Goal: Navigation & Orientation: Find specific page/section

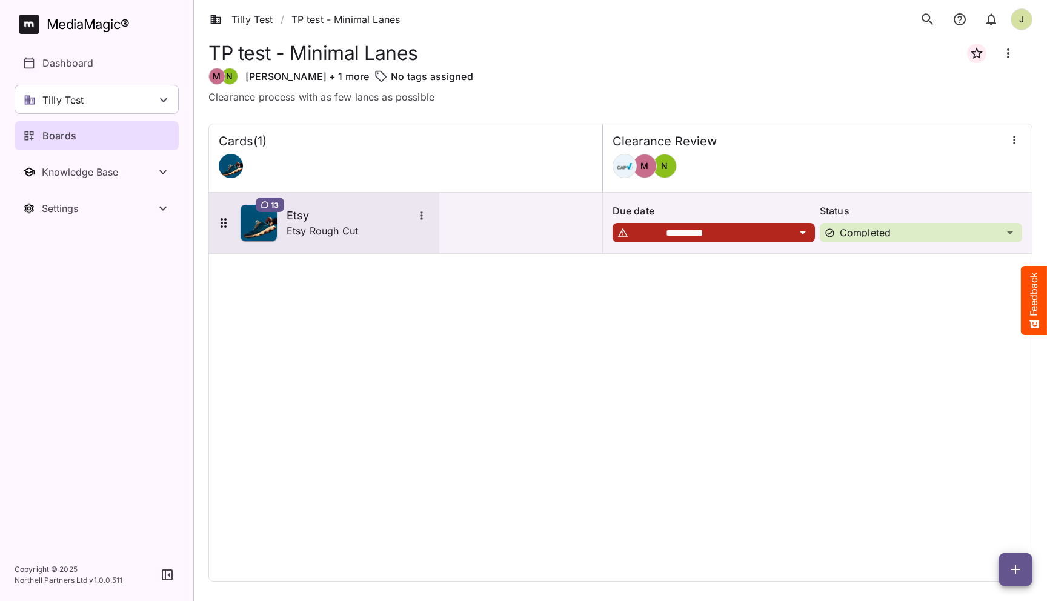
click at [333, 221] on h5 "Etsy" at bounding box center [350, 215] width 127 height 15
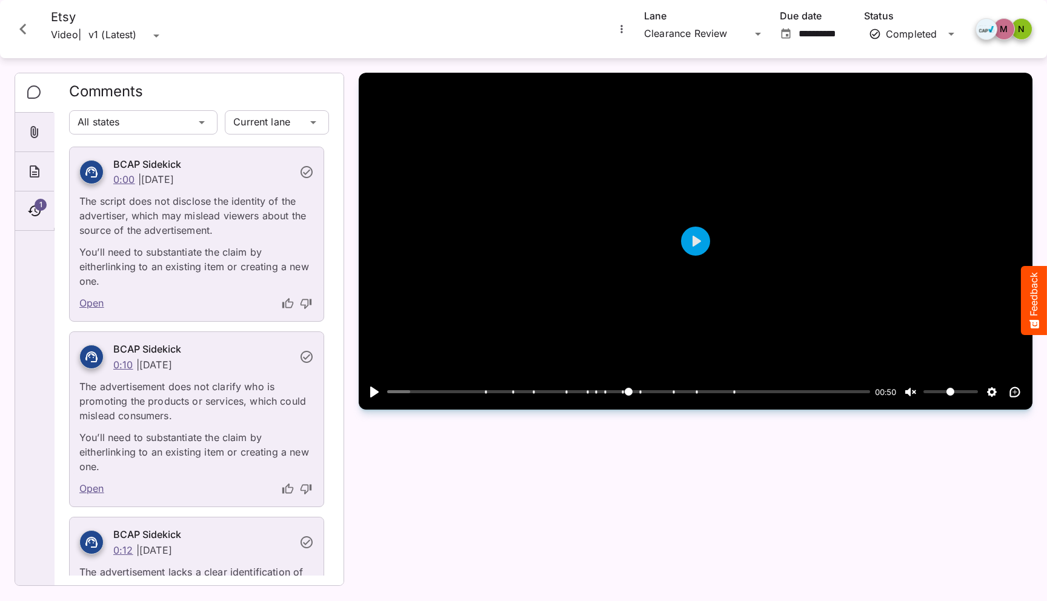
click at [26, 26] on icon "Close card" at bounding box center [23, 29] width 22 height 22
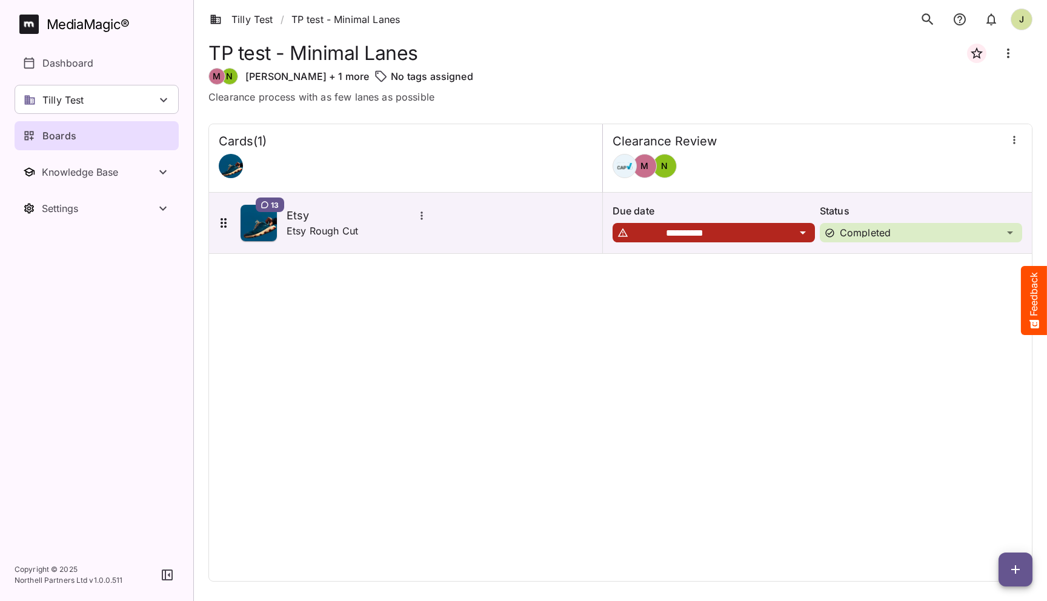
click at [1012, 139] on icon "button" at bounding box center [1014, 140] width 12 height 12
click at [936, 222] on p "Manage sidekicks" at bounding box center [950, 223] width 85 height 15
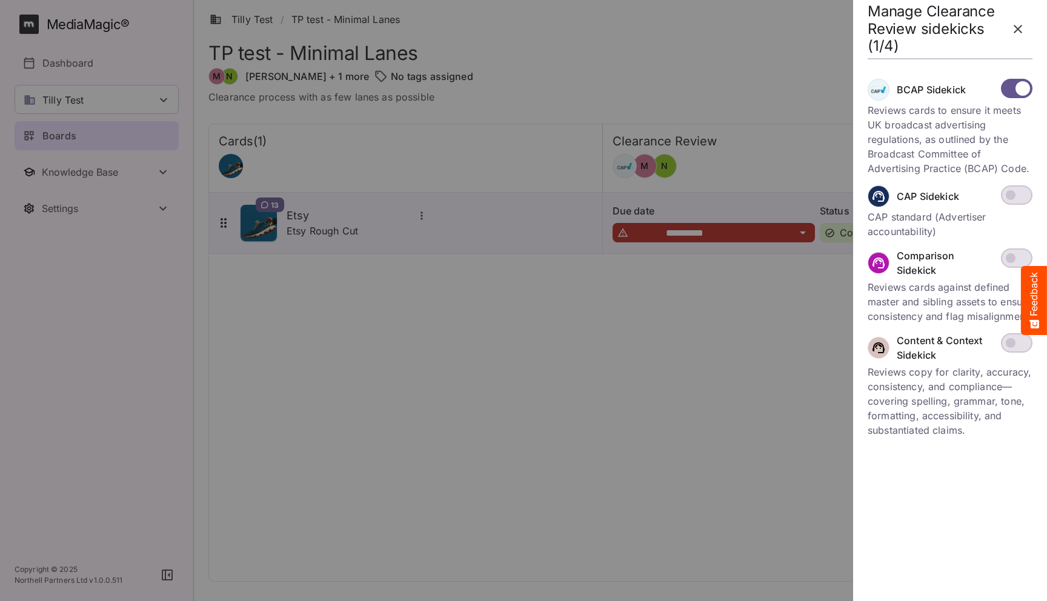
click at [938, 291] on p "Reviews cards against defined master and sibling assets to ensure consistency a…" at bounding box center [950, 302] width 165 height 44
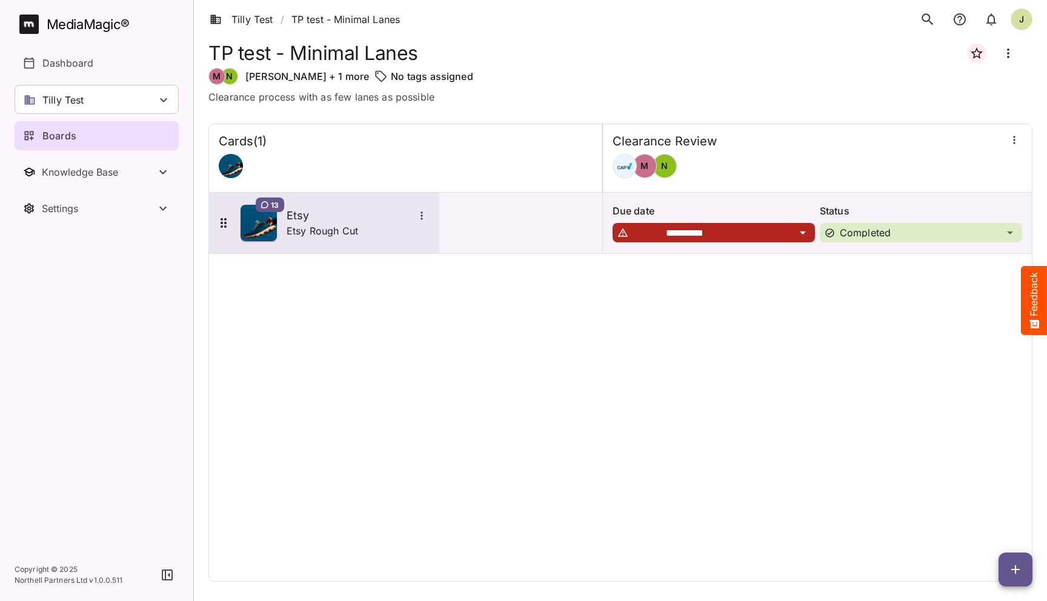
click at [365, 222] on h5 "Etsy" at bounding box center [350, 215] width 127 height 15
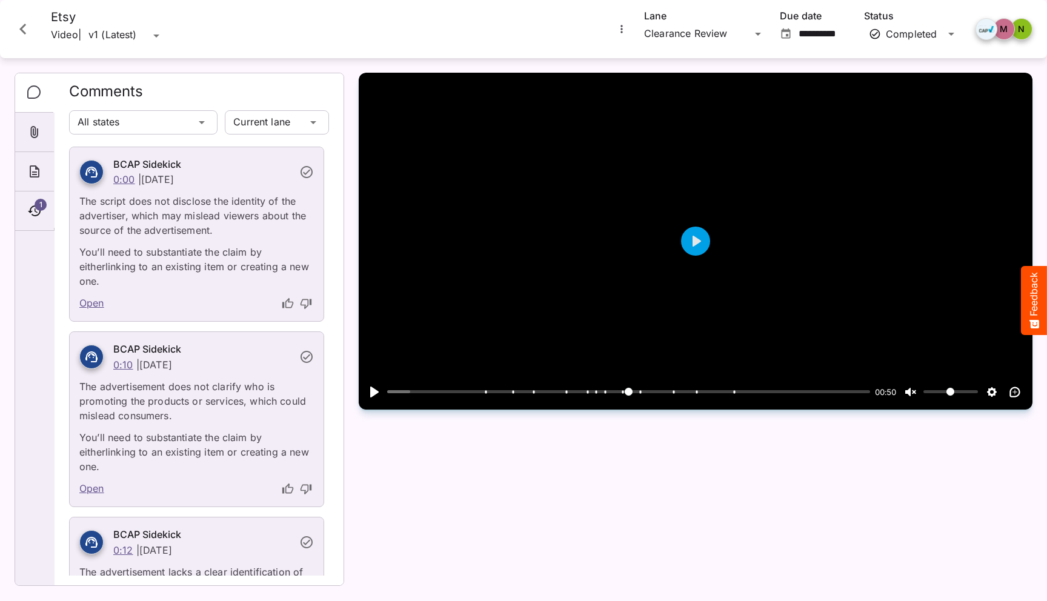
click at [24, 30] on icon "Close card" at bounding box center [23, 29] width 22 height 22
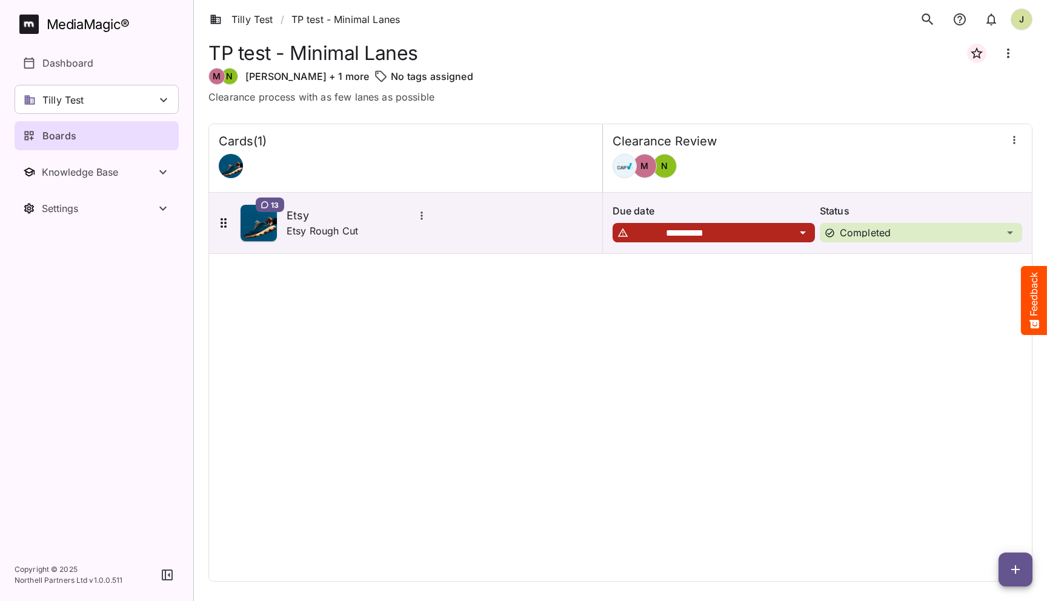
click at [382, 294] on div "**********" at bounding box center [620, 353] width 824 height 458
click at [1014, 142] on icon "button" at bounding box center [1014, 140] width 12 height 12
click at [971, 227] on p "Manage sidekicks" at bounding box center [950, 223] width 85 height 15
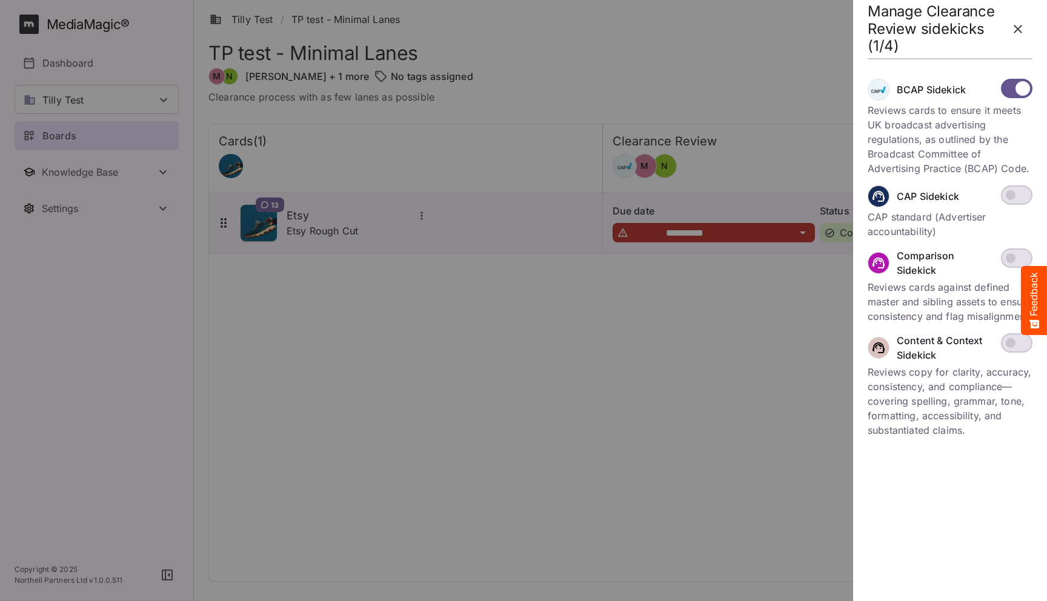
click at [953, 301] on p "Reviews cards against defined master and sibling assets to ensure consistency a…" at bounding box center [950, 302] width 165 height 44
click at [1014, 37] on button "button" at bounding box center [1017, 29] width 29 height 29
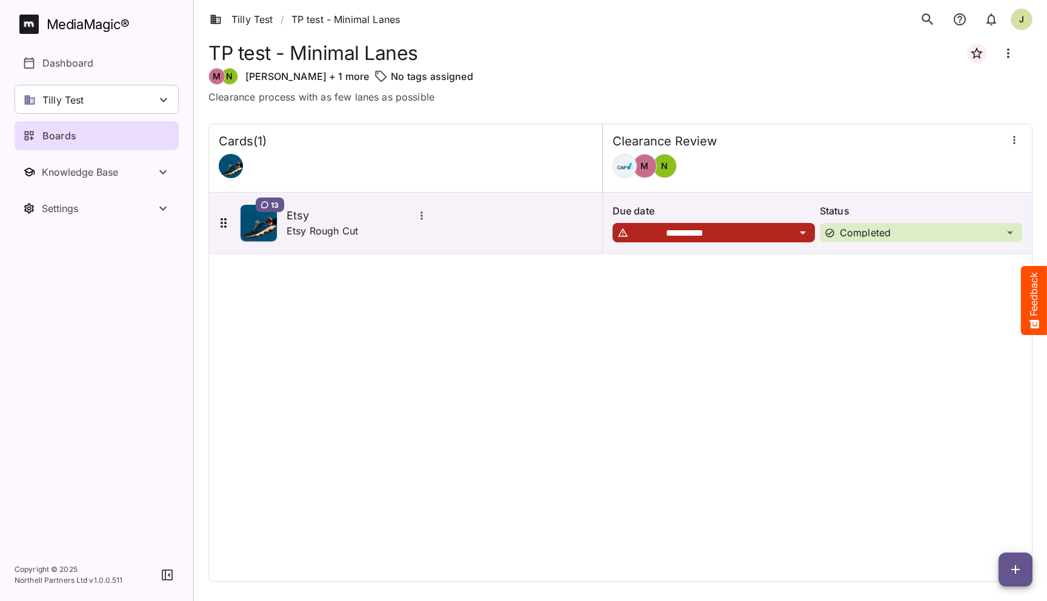
click at [1014, 141] on icon "button" at bounding box center [1014, 140] width 2 height 8
click at [948, 219] on p "Manage sidekicks" at bounding box center [950, 223] width 85 height 15
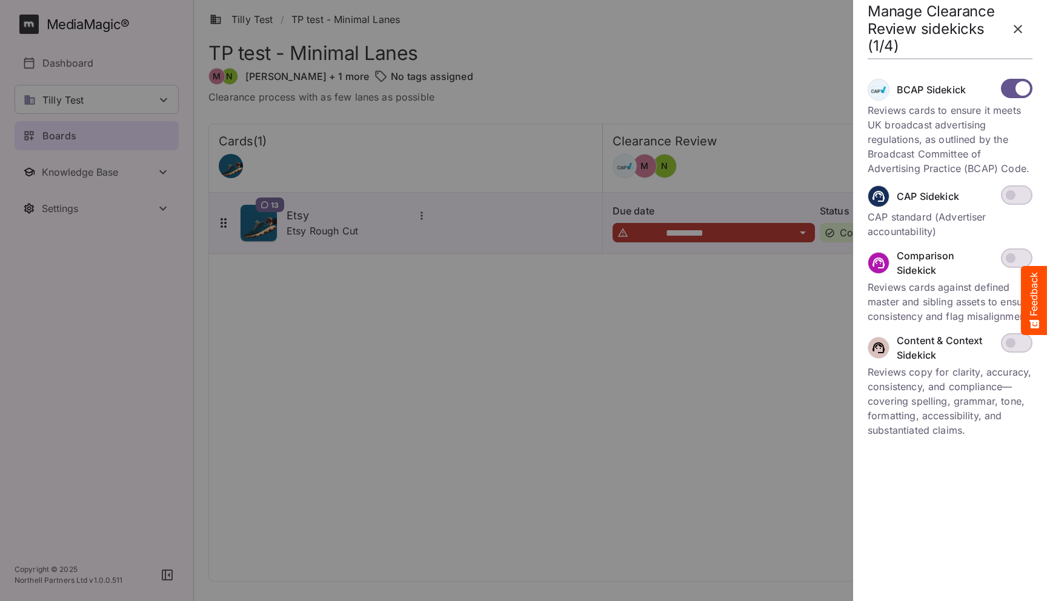
click at [1013, 20] on button "button" at bounding box center [1017, 29] width 29 height 29
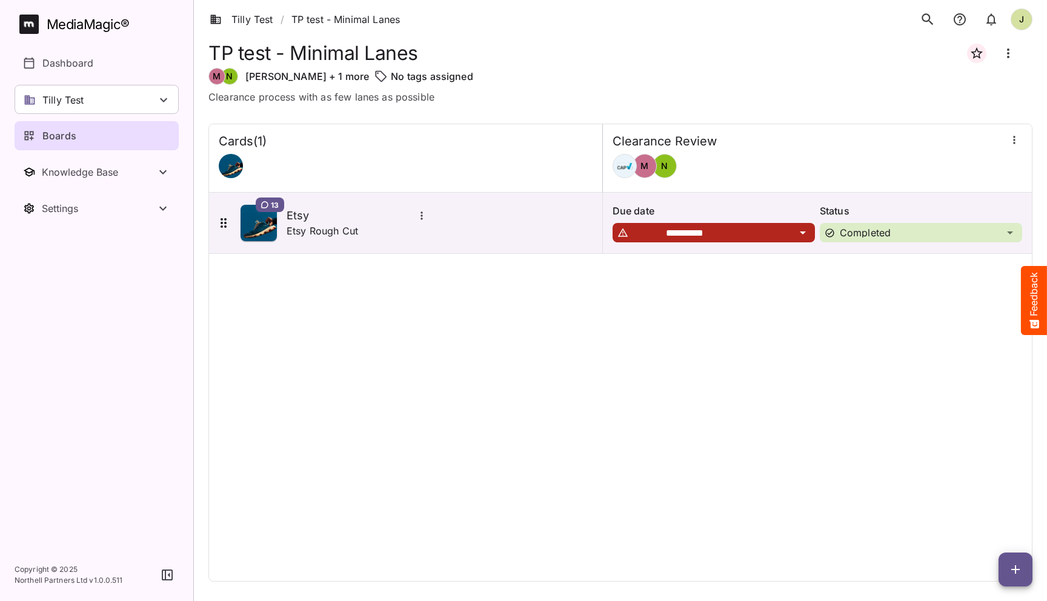
click at [541, 364] on div "**********" at bounding box center [620, 353] width 824 height 458
click at [548, 324] on div "**********" at bounding box center [620, 353] width 824 height 458
click at [90, 133] on div "Boards" at bounding box center [97, 135] width 148 height 15
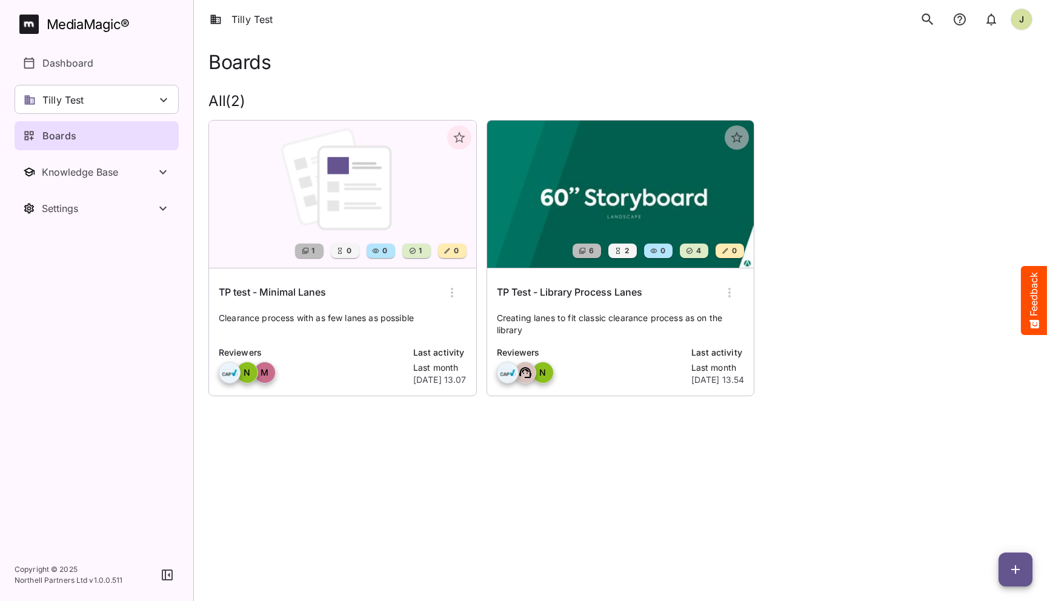
click at [316, 297] on h6 "TP test - Minimal Lanes" at bounding box center [272, 293] width 107 height 16
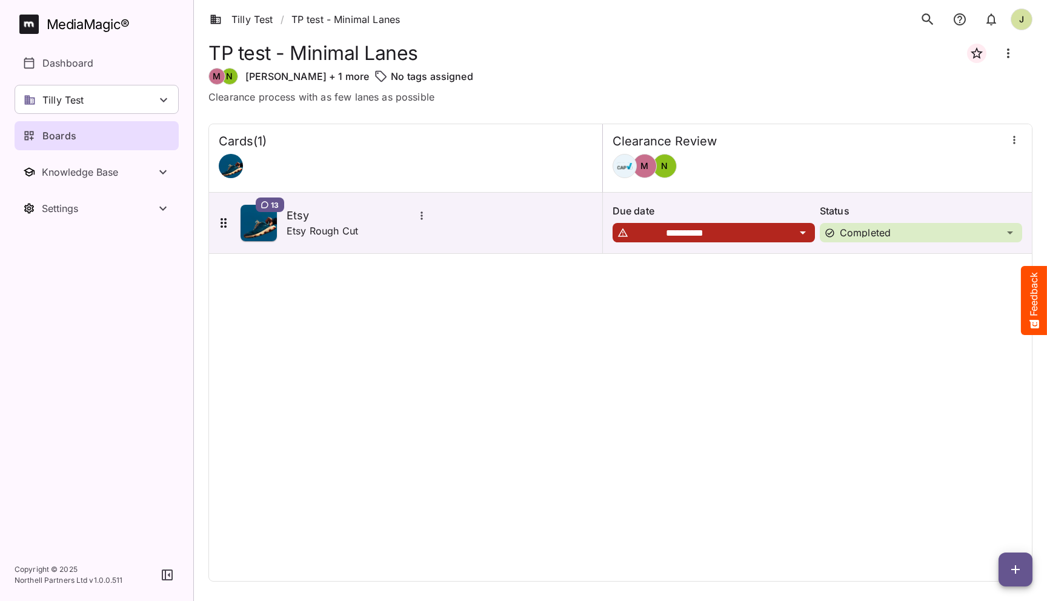
click at [1003, 142] on div "Clearance Review" at bounding box center [818, 141] width 410 height 15
click at [1011, 142] on icon "button" at bounding box center [1014, 140] width 12 height 12
click at [956, 230] on div "Manage sidekicks" at bounding box center [950, 223] width 95 height 24
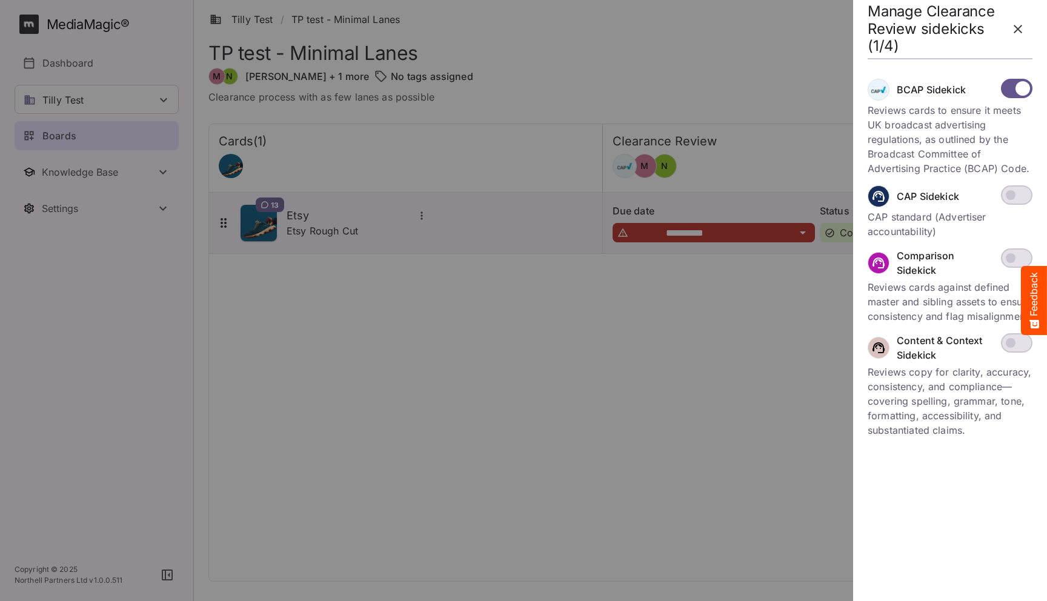
click at [942, 278] on div "Comparison Sidekick Reviews cards against defined master and sibling assets to …" at bounding box center [950, 285] width 165 height 75
click at [930, 256] on p "Comparison Sidekick" at bounding box center [945, 262] width 97 height 29
click at [911, 271] on p "Comparison Sidekick" at bounding box center [945, 262] width 97 height 29
click at [527, 465] on div at bounding box center [523, 300] width 1047 height 601
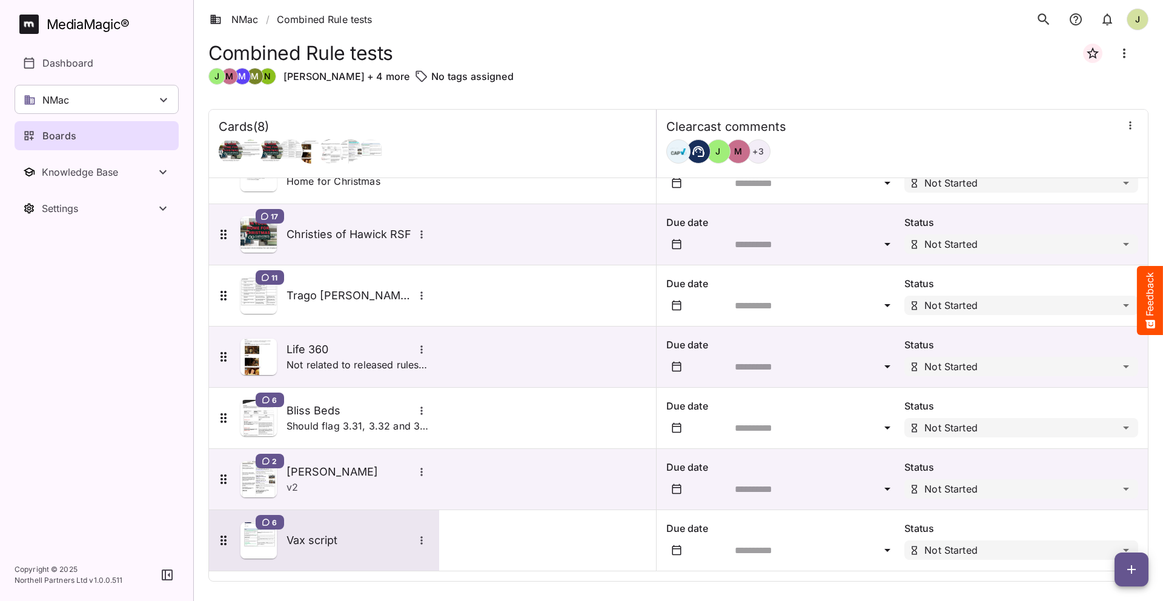
scroll to position [96, 0]
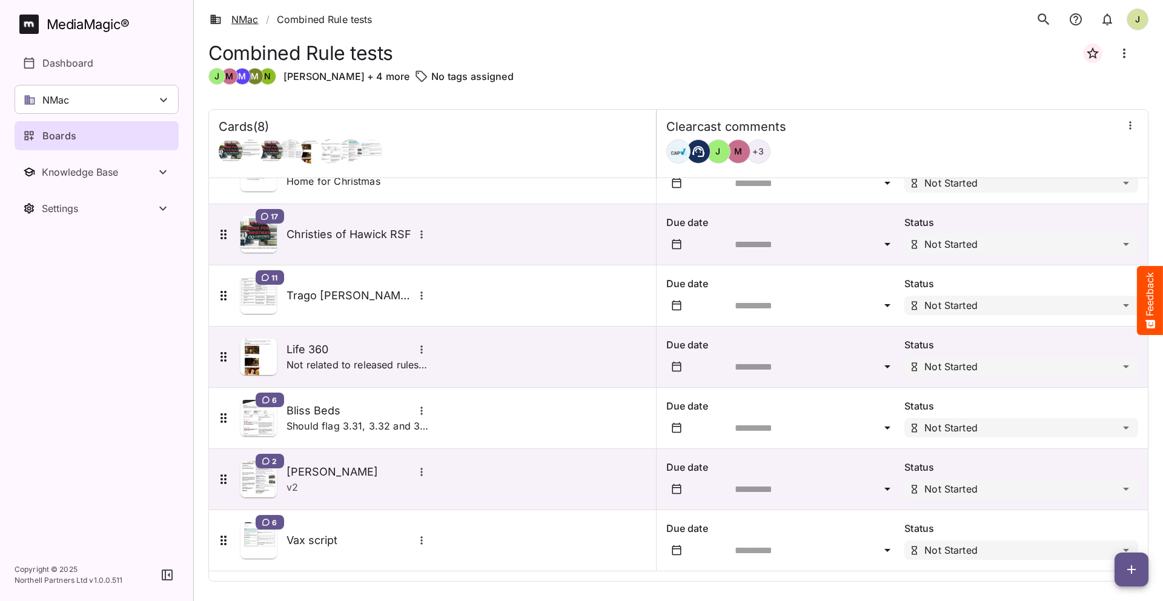
click at [244, 20] on link "NMac" at bounding box center [234, 19] width 49 height 15
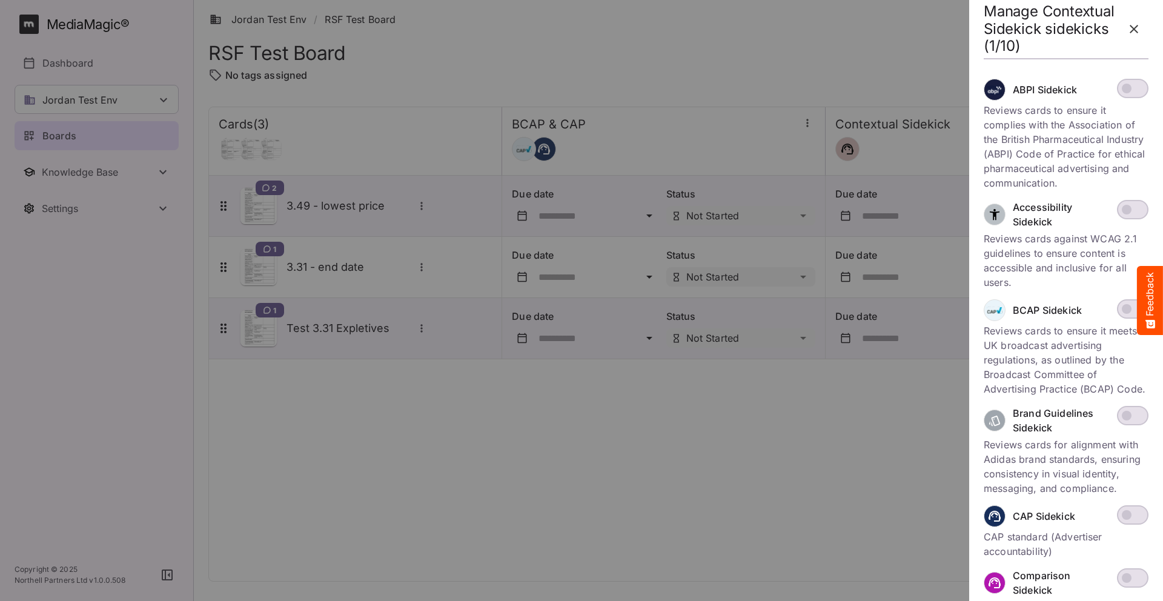
scroll to position [153, 0]
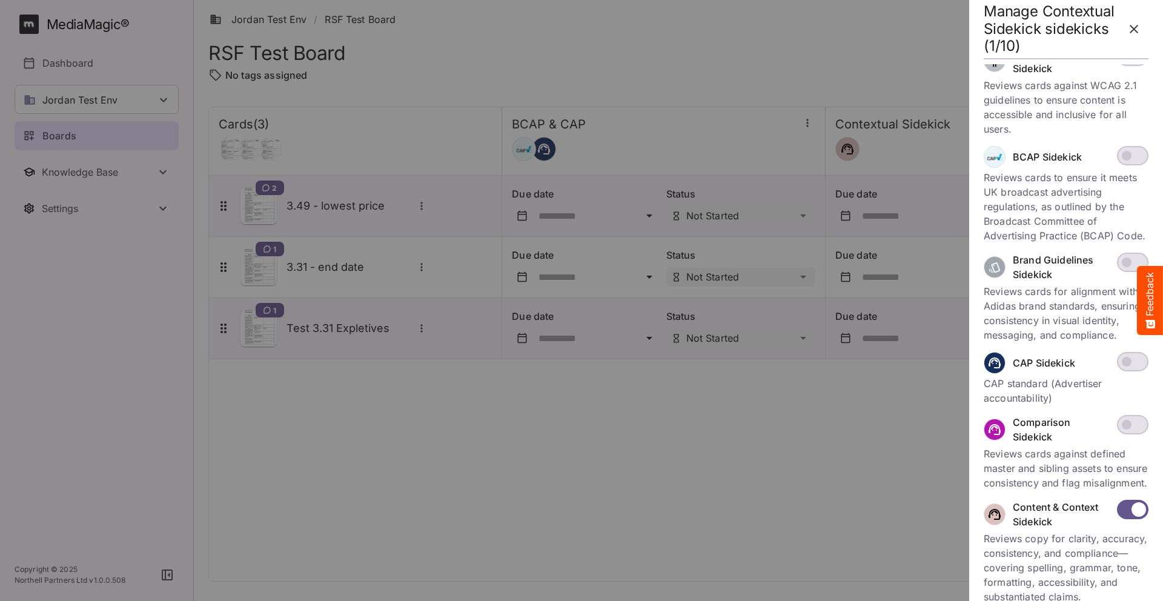
click at [1131, 30] on icon "button" at bounding box center [1134, 29] width 15 height 15
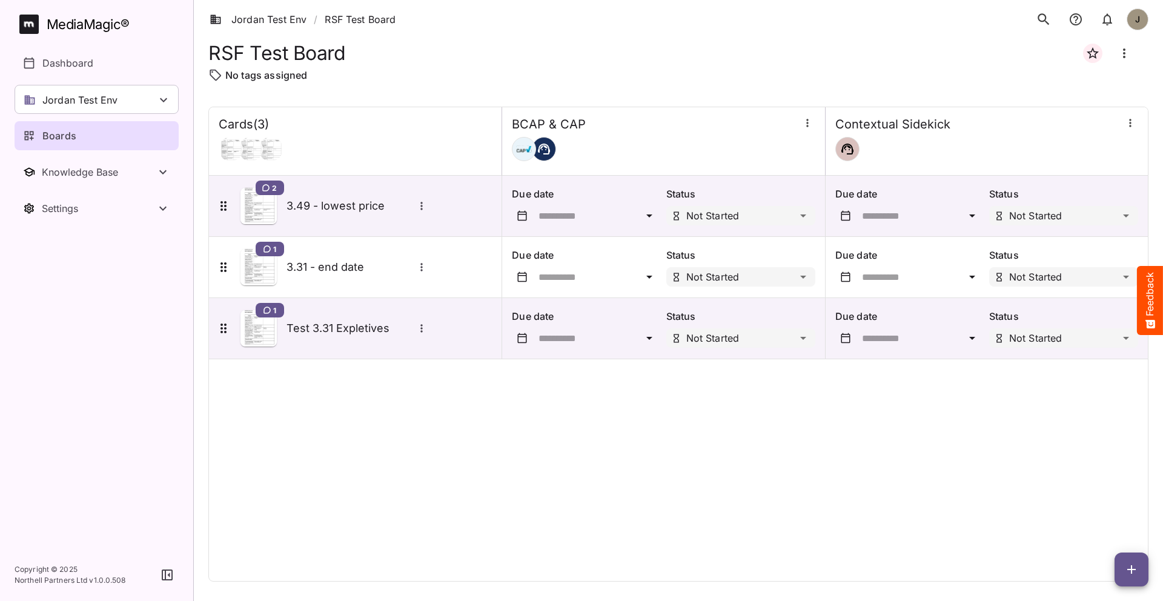
click at [813, 453] on div "Cards ( 3 ) BCAP & CAP Contextual Sidekick 2 3.49 - lowest price Due date Statu…" at bounding box center [678, 344] width 940 height 475
click at [291, 21] on link "Jordan Test Env" at bounding box center [258, 19] width 97 height 15
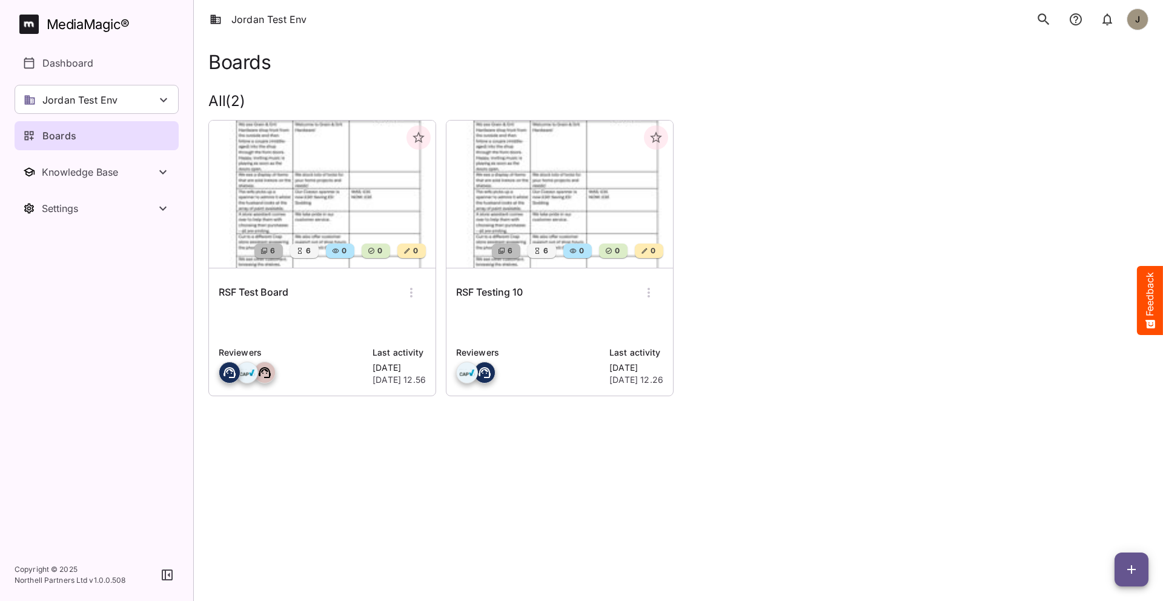
click at [359, 308] on div "RSF Test Board Reviewers Last activity [DATE] 12.56" at bounding box center [322, 331] width 227 height 127
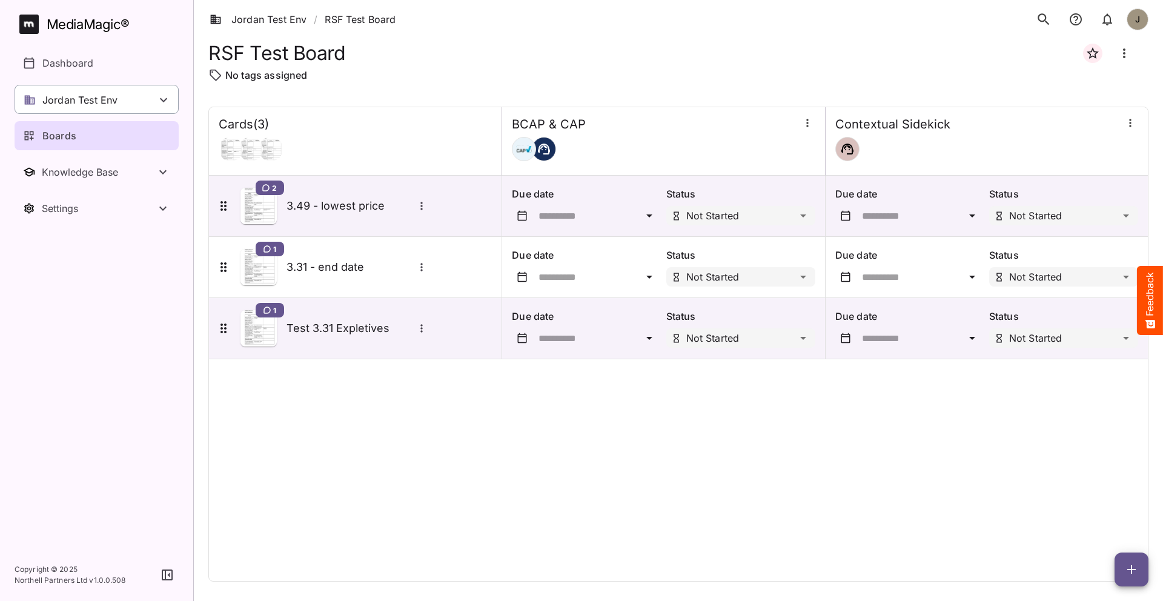
click at [132, 103] on div "Jordan Test Env" at bounding box center [97, 99] width 164 height 29
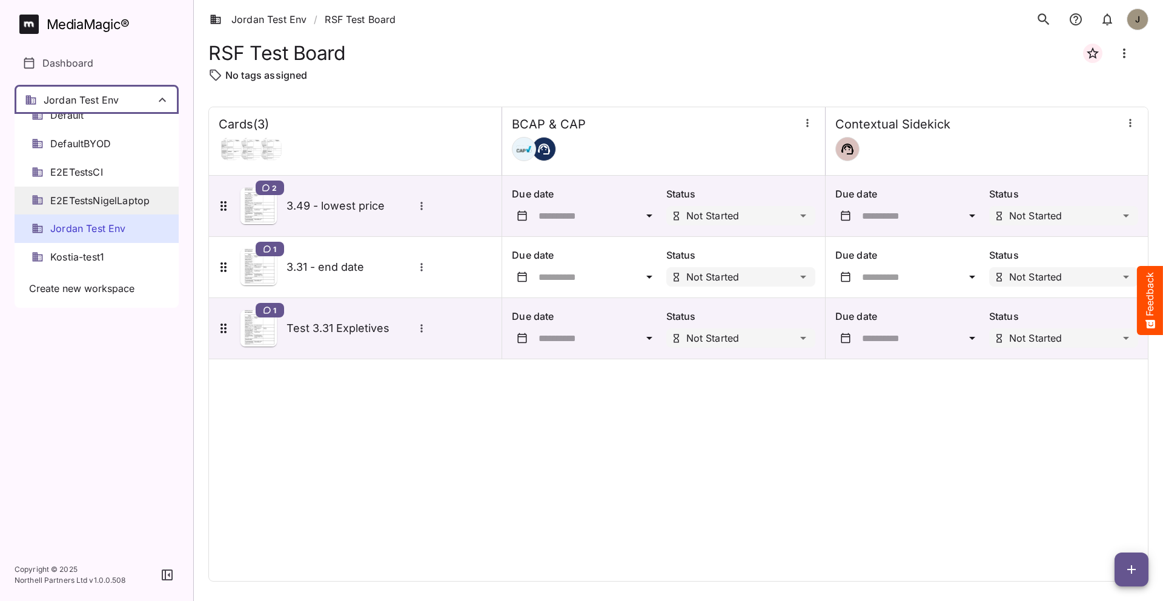
scroll to position [43, 0]
click at [102, 226] on span "Jordan Test Env" at bounding box center [88, 227] width 76 height 14
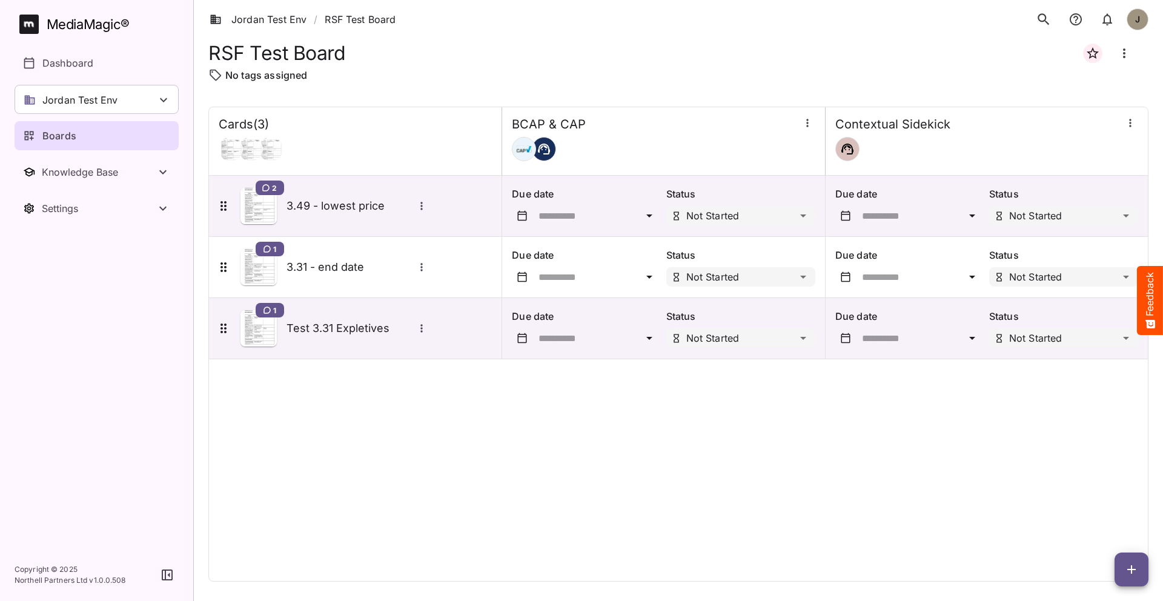
click at [553, 503] on div "Cards ( 3 ) BCAP & CAP Contextual Sidekick 2 3.49 - lowest price Due date Statu…" at bounding box center [678, 344] width 940 height 475
click at [143, 99] on div "Jordan Test Env" at bounding box center [97, 99] width 164 height 29
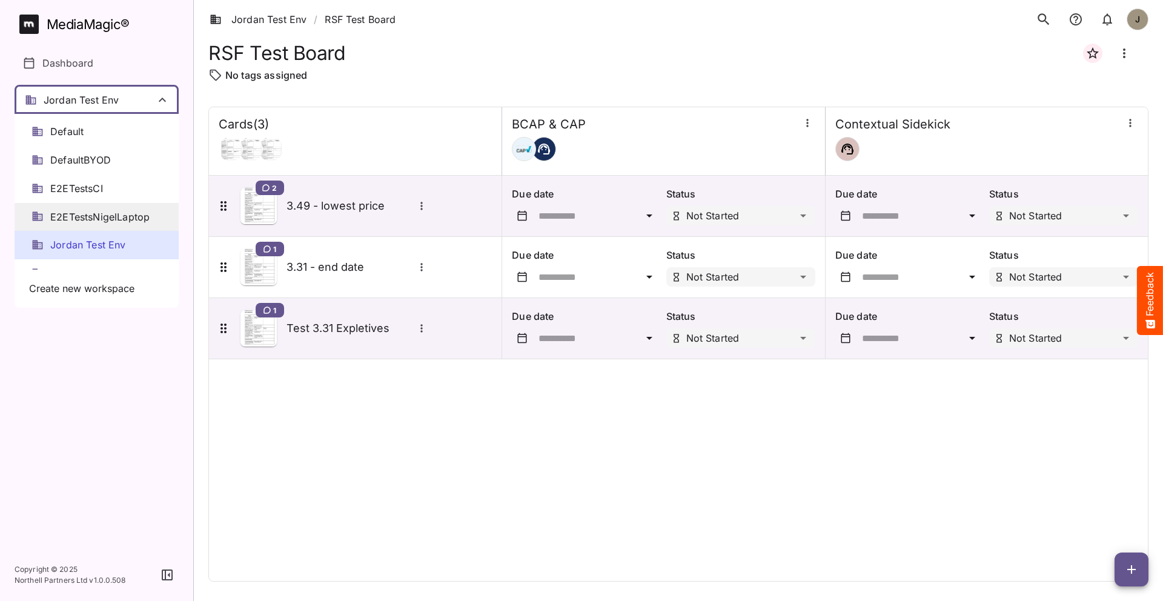
scroll to position [24, 0]
click at [379, 85] on div at bounding box center [581, 300] width 1163 height 601
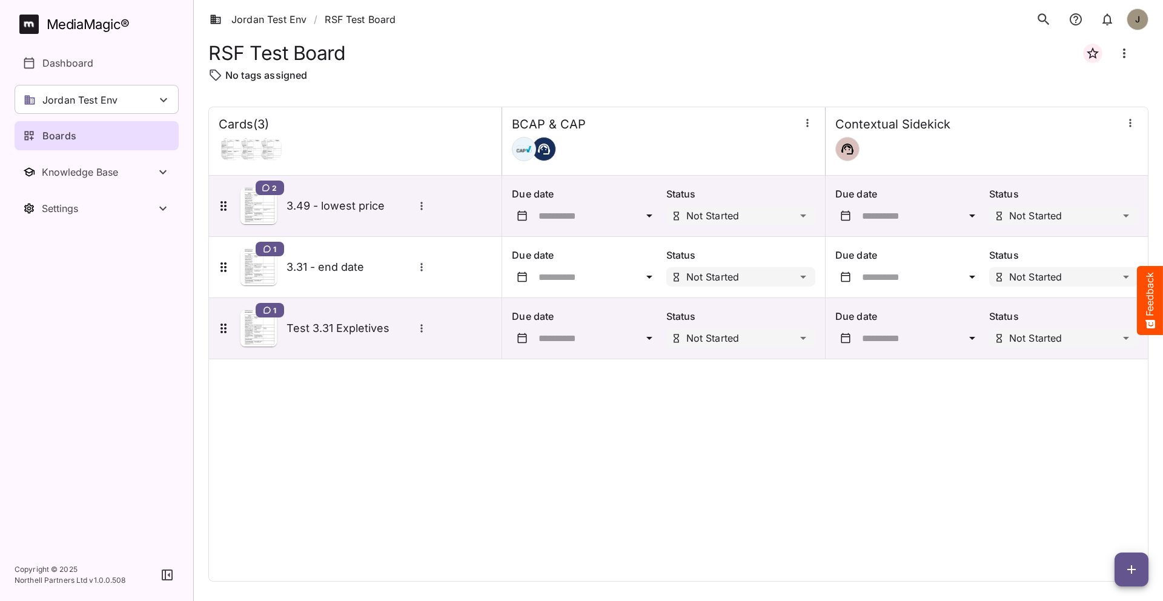
click at [404, 485] on div "Cards ( 3 ) BCAP & CAP Contextual Sidekick 2 3.49 - lowest price Due date Statu…" at bounding box center [678, 344] width 940 height 475
click at [837, 395] on div "Cards ( 3 ) BCAP & CAP Contextual Sidekick 2 3.49 - lowest price Due date Statu…" at bounding box center [678, 344] width 940 height 475
